Goal: Information Seeking & Learning: Learn about a topic

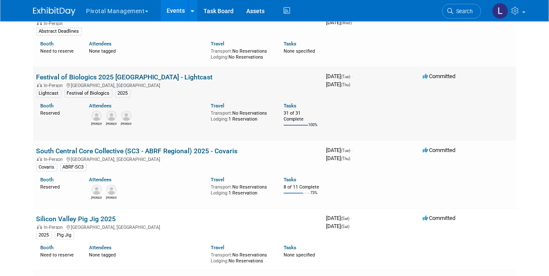
scroll to position [88, 0]
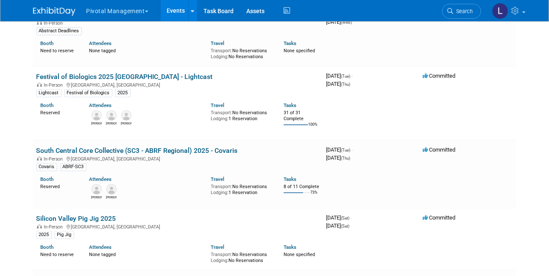
click at [140, 78] on link "Festival of Biologics 2025 [GEOGRAPHIC_DATA] - Lightcast" at bounding box center [124, 77] width 177 height 8
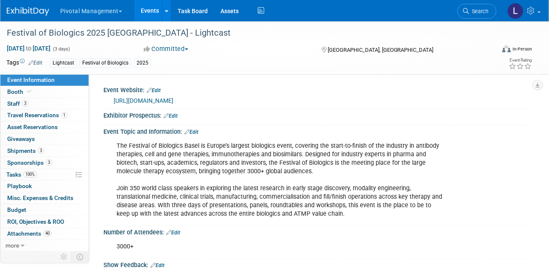
drag, startPoint x: 81, startPoint y: 60, endPoint x: 292, endPoint y: 59, distance: 210.9
click at [97, 57] on div "Tags Edit Lightcast Festival of Biologics 2025" at bounding box center [224, 63] width 436 height 13
click at [23, 94] on span "Booth" at bounding box center [20, 91] width 26 height 7
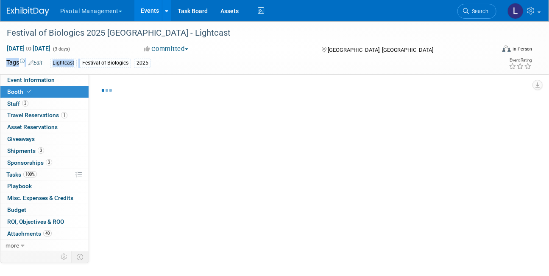
select select "Yes"
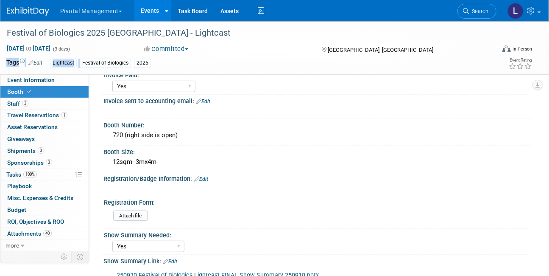
scroll to position [15, 0]
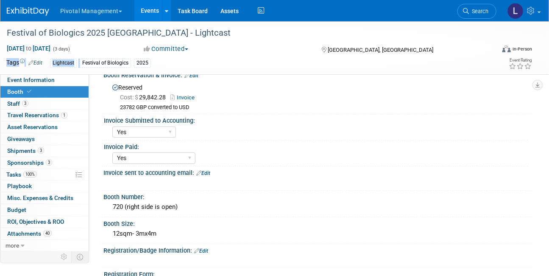
click at [485, 9] on span "Search" at bounding box center [479, 11] width 20 height 6
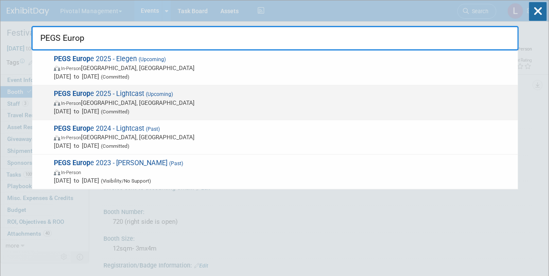
type input "PEGS Europ"
click at [176, 111] on span "[DATE] to [DATE] (Committed)" at bounding box center [284, 111] width 460 height 8
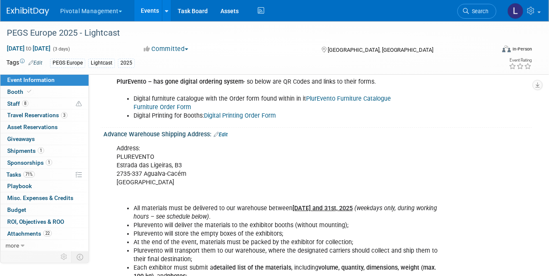
scroll to position [1122, 0]
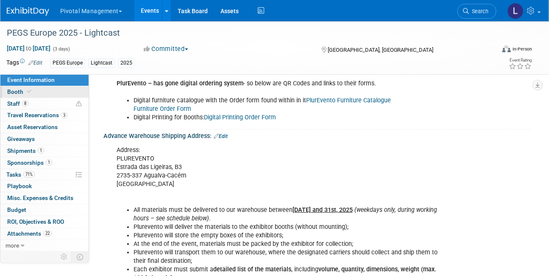
click at [27, 89] on span at bounding box center [29, 91] width 8 height 6
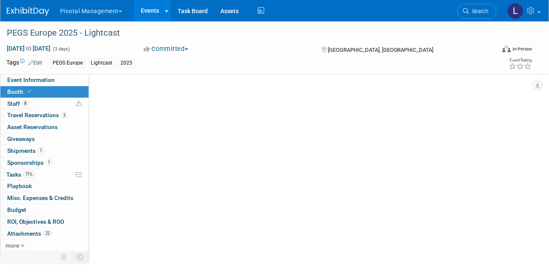
scroll to position [0, 0]
select select "Yes"
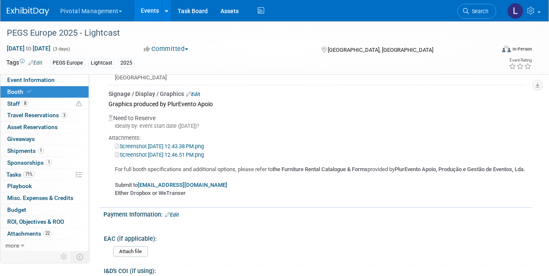
scroll to position [1320, 0]
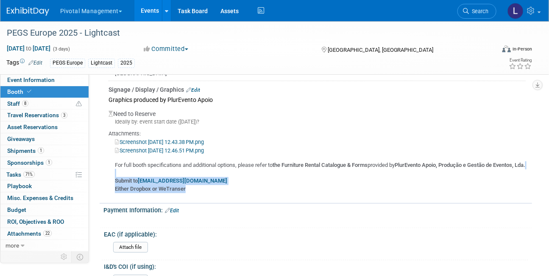
drag, startPoint x: 109, startPoint y: 179, endPoint x: 205, endPoint y: 194, distance: 97.0
click at [205, 193] on div "For full booth specifications and additional options, please refer to the Furni…" at bounding box center [318, 173] width 418 height 38
copy div "Submit to events@plurevento.com Either Dropbox or WeTranser"
